Goal: Communication & Community: Answer question/provide support

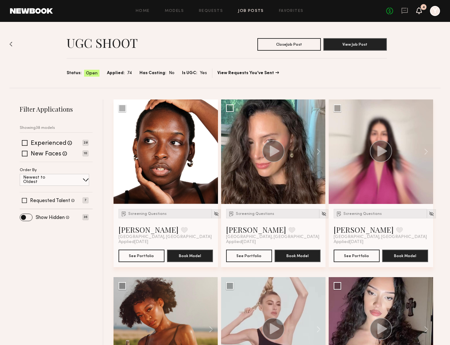
scroll to position [413, 0]
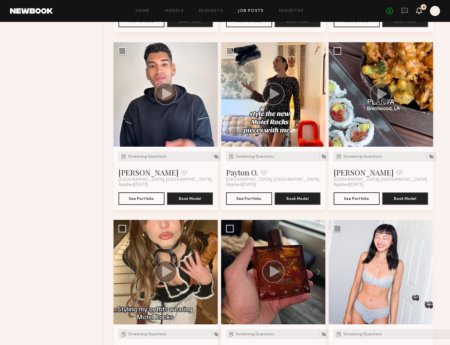
click at [421, 13] on icon at bounding box center [420, 10] width 6 height 7
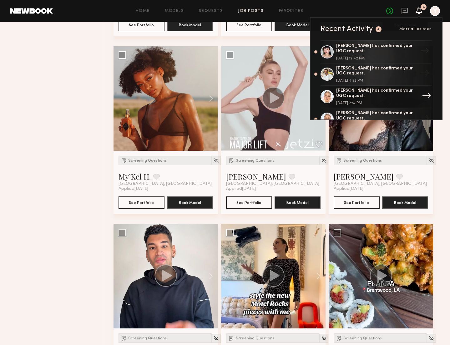
scroll to position [147, 0]
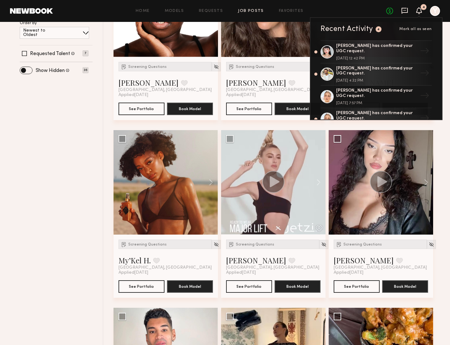
click at [406, 10] on icon at bounding box center [405, 10] width 3 height 1
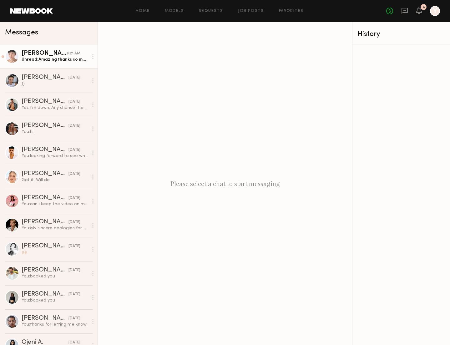
click at [57, 58] on div "Unread: Amazing thanks so much!" at bounding box center [55, 60] width 67 height 6
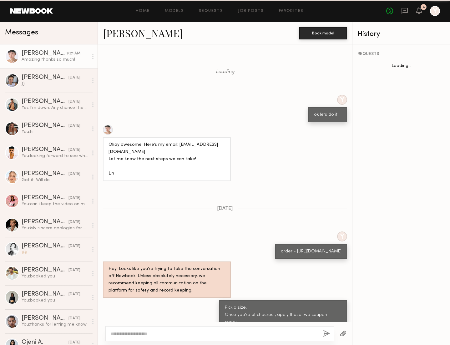
scroll to position [405, 0]
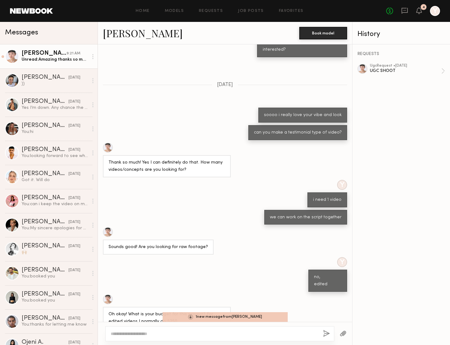
click at [33, 62] on div "Unread: Amazing thanks so much!" at bounding box center [55, 60] width 67 height 6
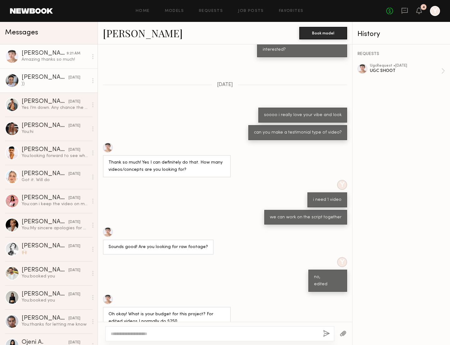
click at [58, 86] on div "))" at bounding box center [55, 84] width 67 height 6
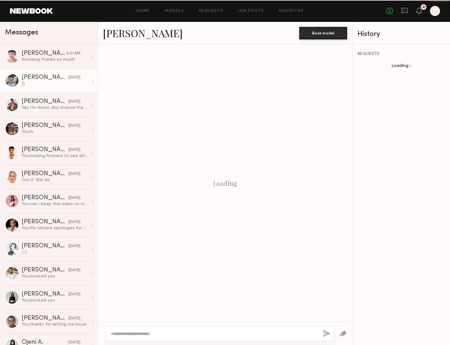
scroll to position [321, 0]
